Goal: Find specific page/section: Find specific page/section

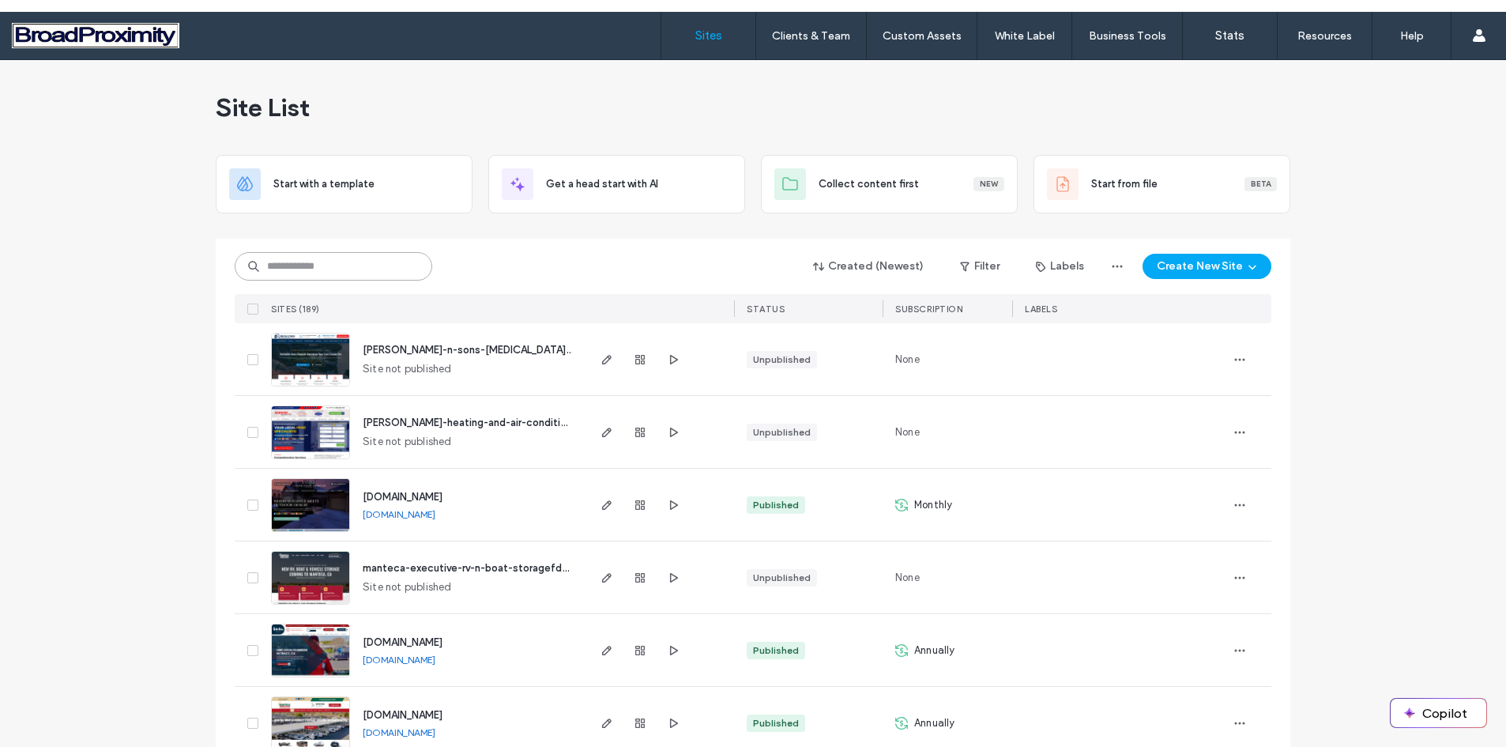
click at [330, 265] on input at bounding box center [334, 266] width 198 height 28
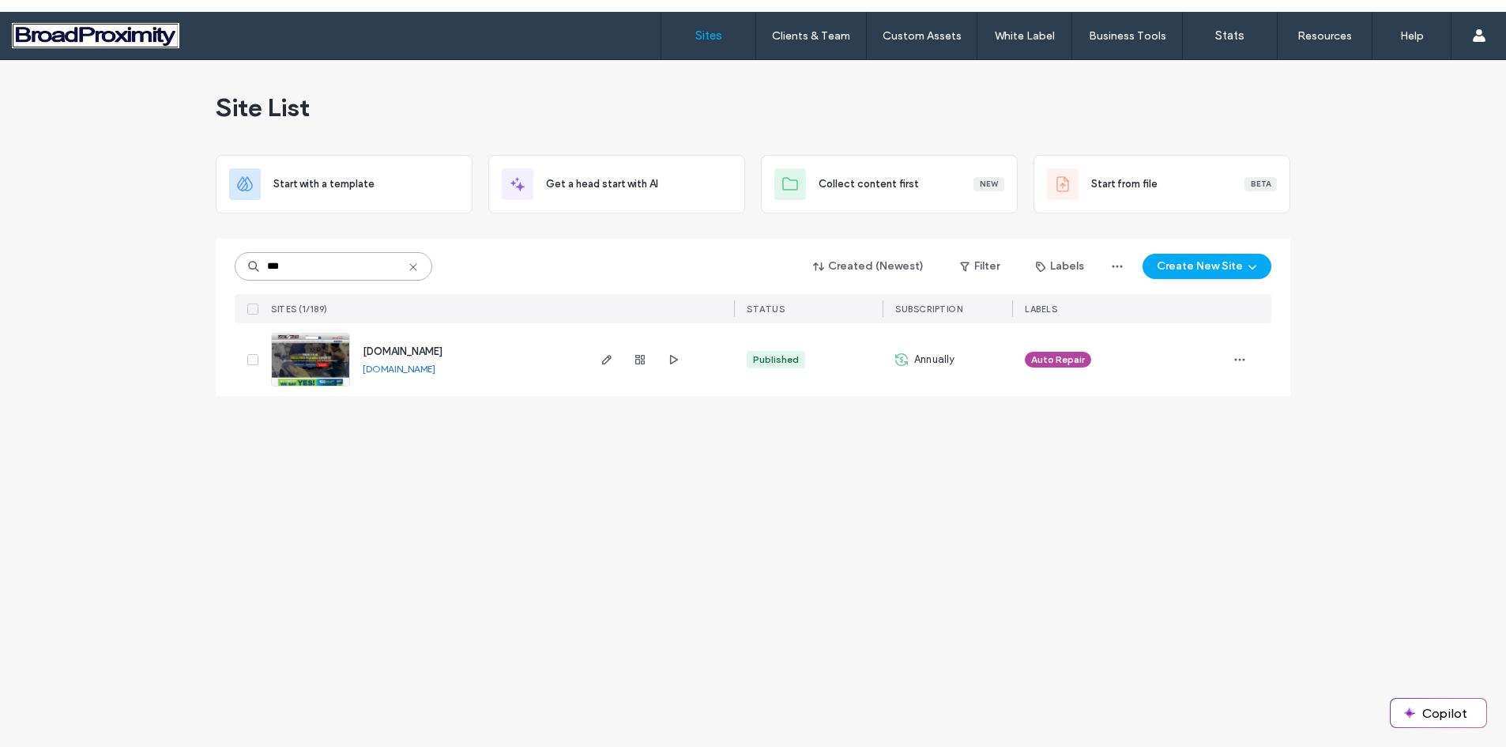
type input "***"
click at [316, 352] on img at bounding box center [310, 387] width 77 height 107
